Goal: Task Accomplishment & Management: Complete application form

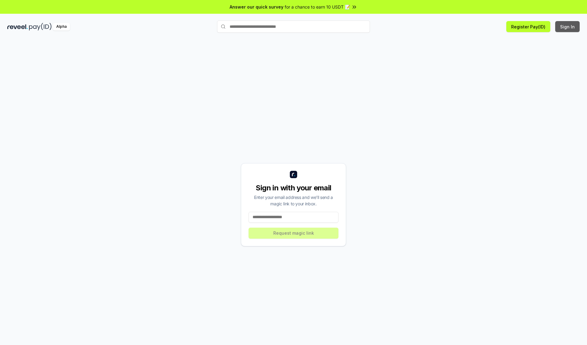
click at [568, 27] on button "Sign In" at bounding box center [567, 26] width 24 height 11
type input "**********"
click at [293, 233] on button "Request magic link" at bounding box center [293, 233] width 90 height 11
